Goal: Task Accomplishment & Management: Use online tool/utility

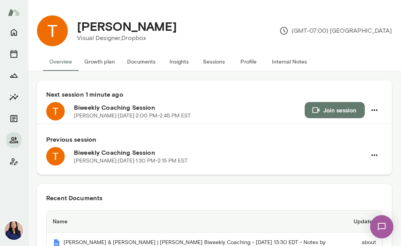
scroll to position [714, 0]
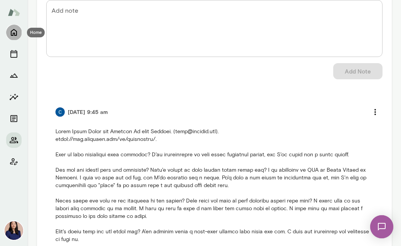
click at [18, 29] on icon "Home" at bounding box center [13, 32] width 9 height 9
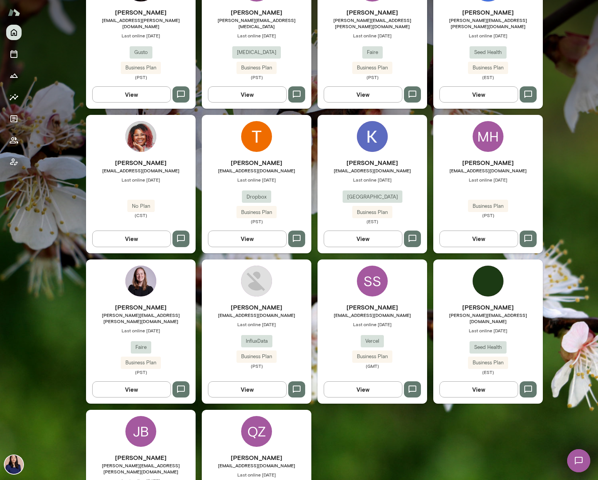
scroll to position [119, 0]
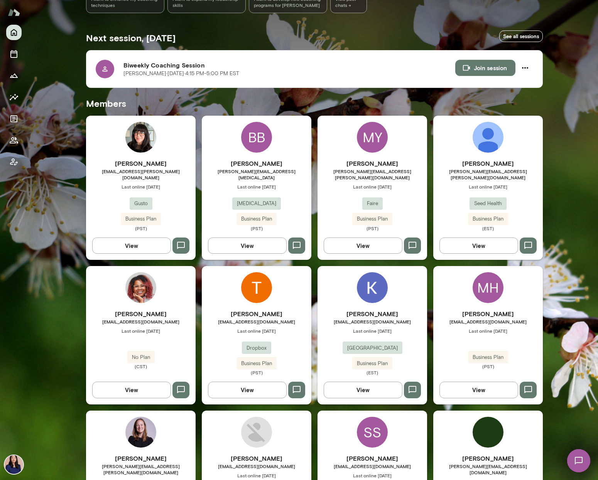
click at [401, 246] on div "MH" at bounding box center [487, 287] width 31 height 31
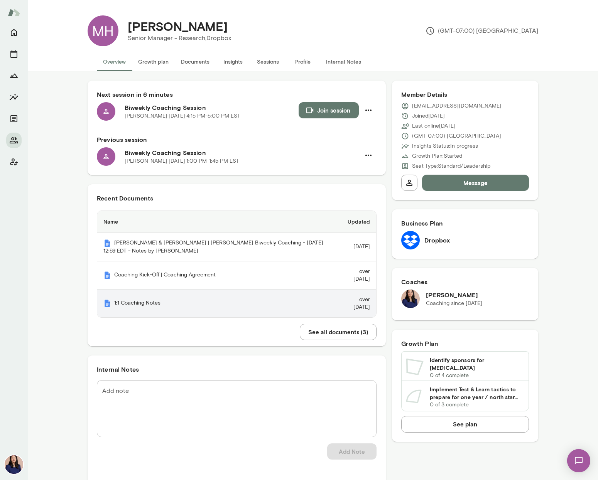
click at [177, 246] on th "1:1 Coaching Notes" at bounding box center [217, 304] width 240 height 28
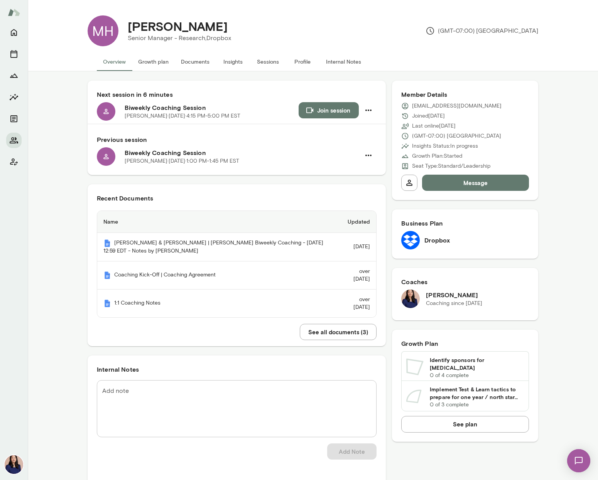
click at [327, 106] on button "Join session" at bounding box center [329, 110] width 60 height 16
